Goal: Task Accomplishment & Management: Use online tool/utility

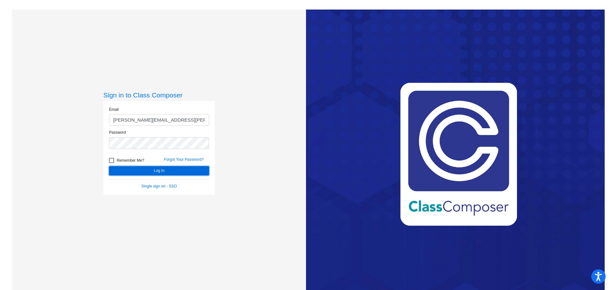
click at [176, 170] on button "Log In" at bounding box center [159, 170] width 100 height 9
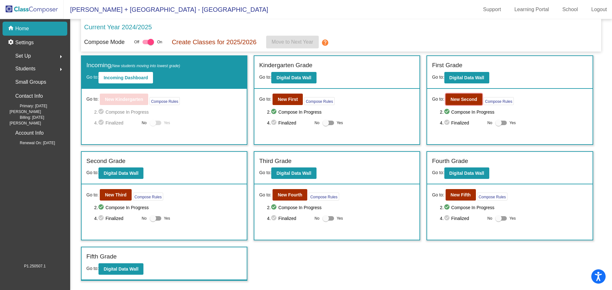
click at [465, 100] on b "New Second" at bounding box center [463, 99] width 26 height 5
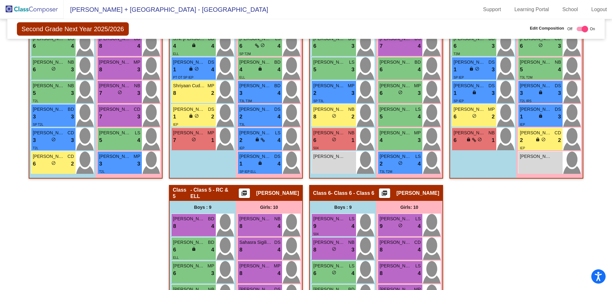
scroll to position [456, 0]
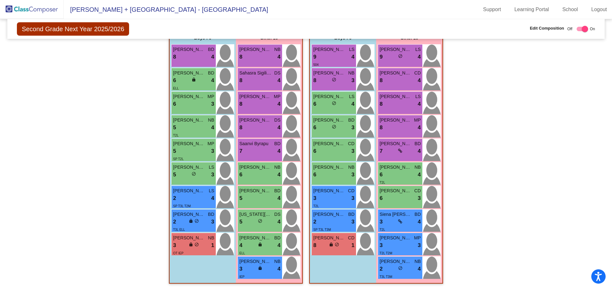
click at [390, 221] on div "3 lock do_not_disturb_alt 4" at bounding box center [399, 222] width 41 height 8
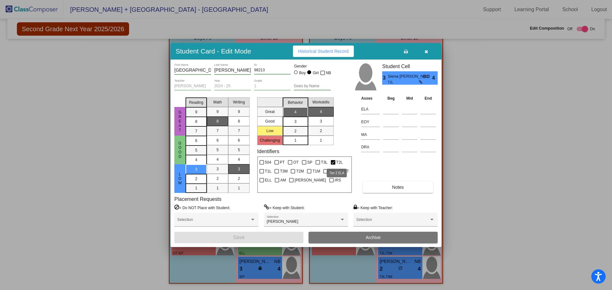
click at [333, 162] on div at bounding box center [333, 162] width 4 height 4
click at [333, 165] on input "T2L" at bounding box center [333, 165] width 0 height 0
checkbox input "false"
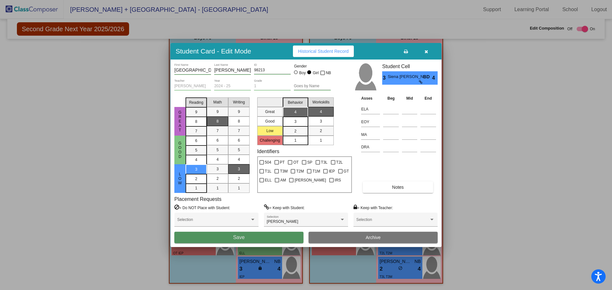
click at [248, 236] on button "Save" at bounding box center [238, 237] width 129 height 11
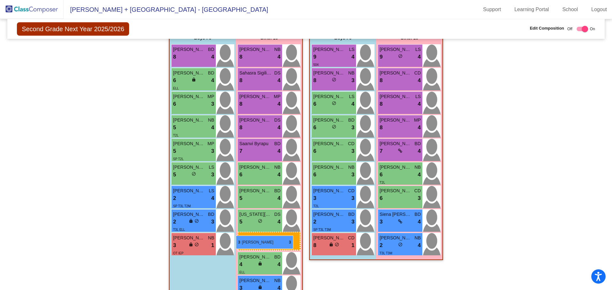
drag, startPoint x: 399, startPoint y: 245, endPoint x: 236, endPoint y: 236, distance: 163.3
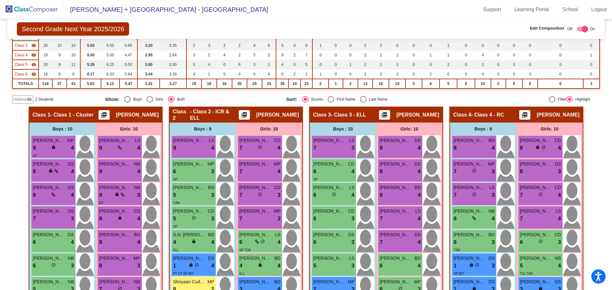
scroll to position [97, 0]
